Goal: Task Accomplishment & Management: Complete application form

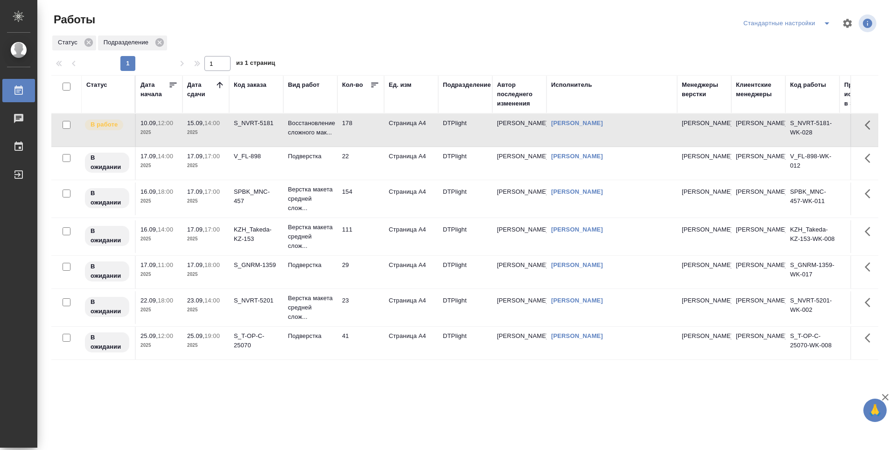
click at [374, 128] on td "178" at bounding box center [361, 130] width 47 height 33
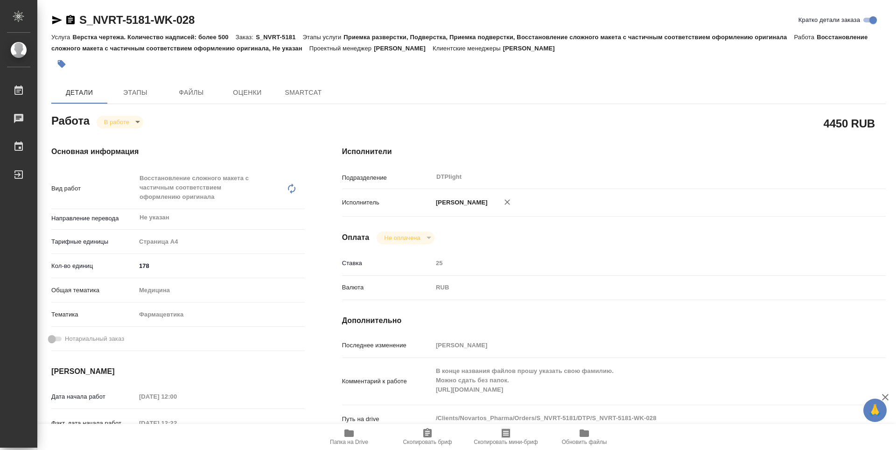
type textarea "x"
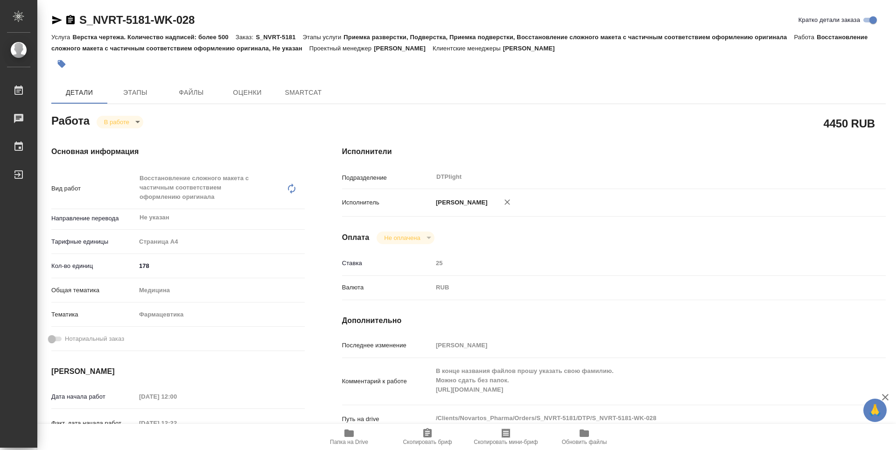
type textarea "x"
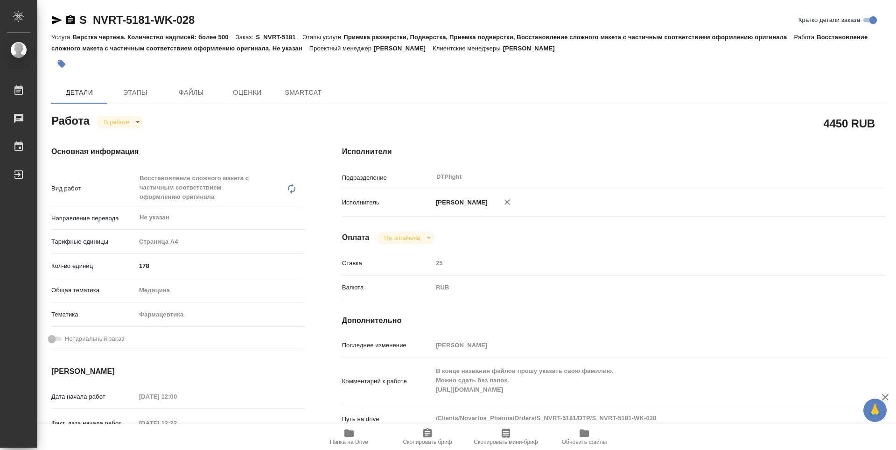
type textarea "x"
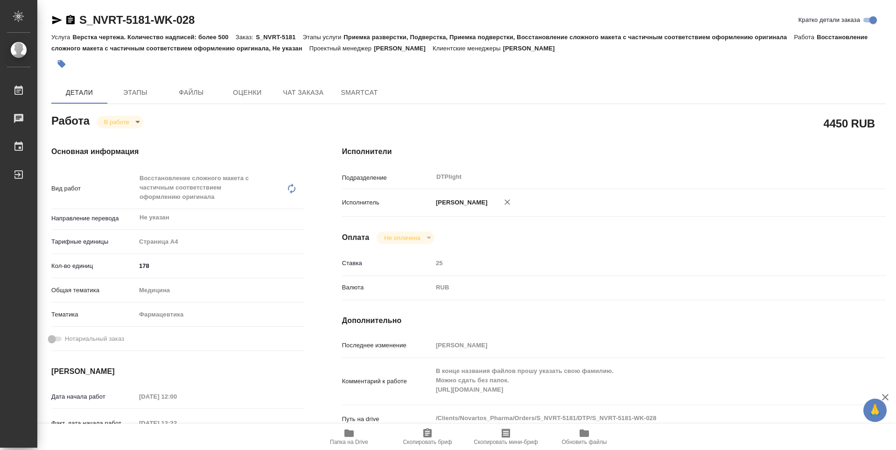
type textarea "x"
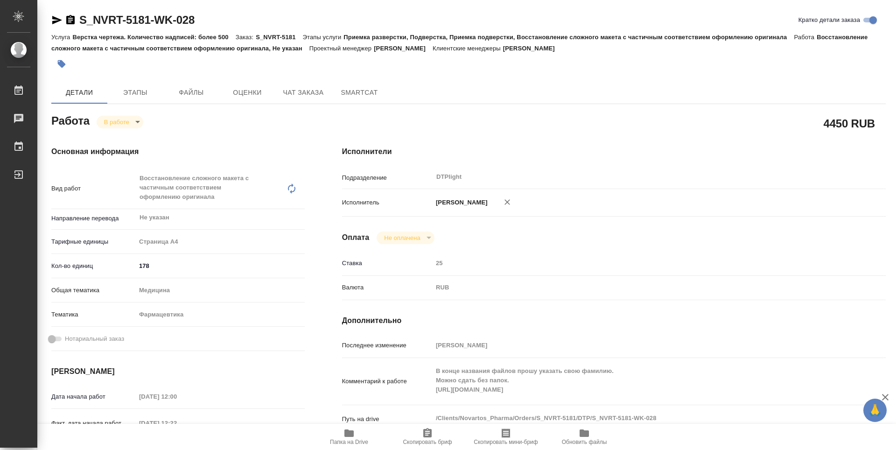
type textarea "x"
